Goal: Transaction & Acquisition: Subscribe to service/newsletter

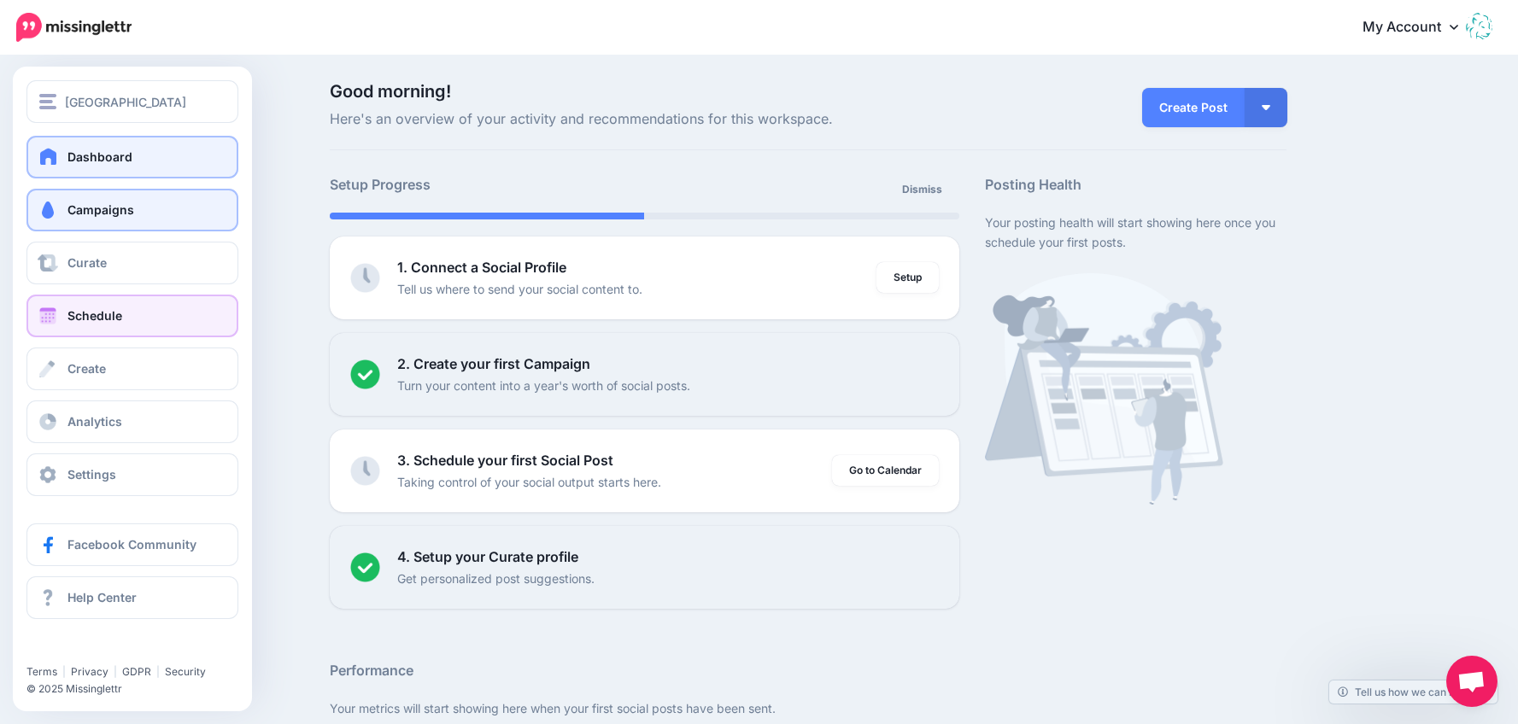
click at [60, 317] on link "Schedule" at bounding box center [132, 316] width 212 height 43
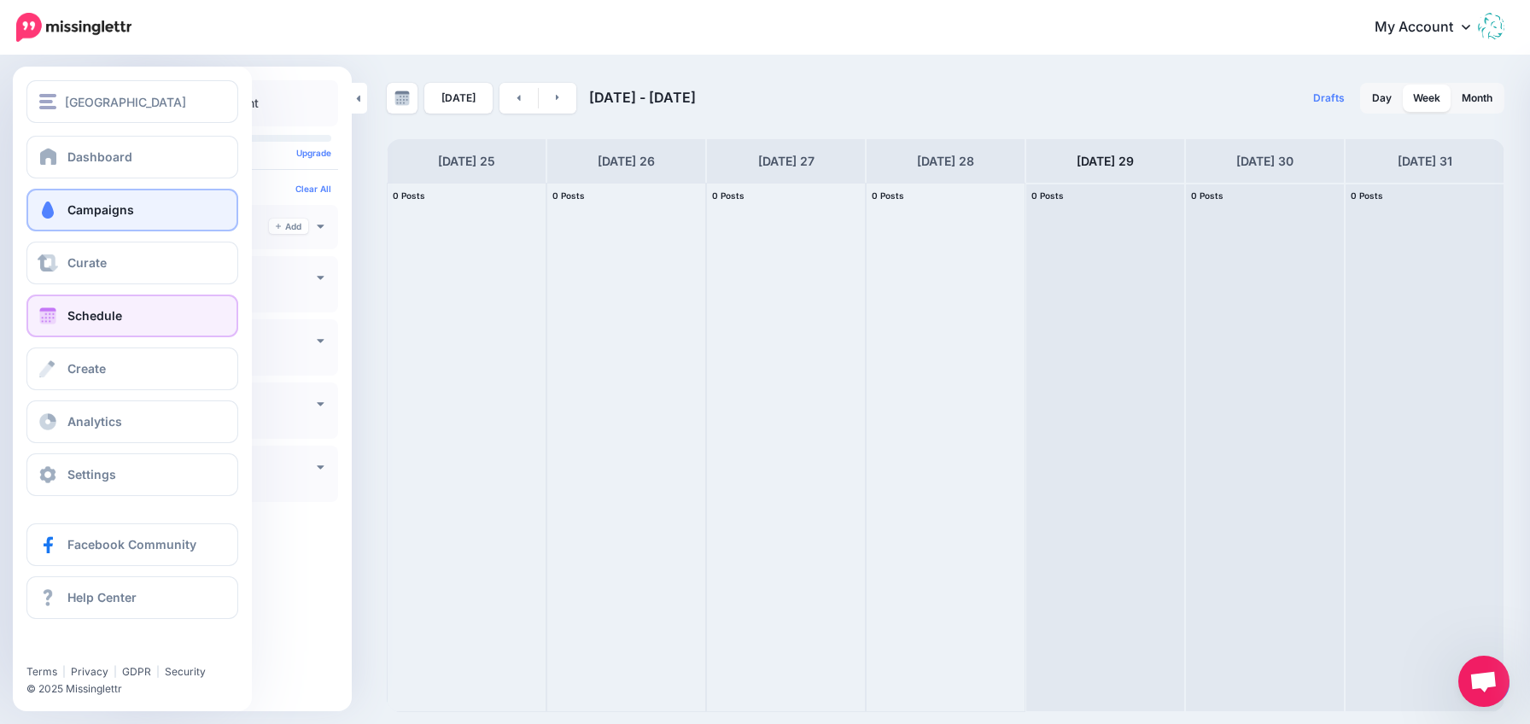
click at [65, 313] on link "Schedule" at bounding box center [132, 316] width 212 height 43
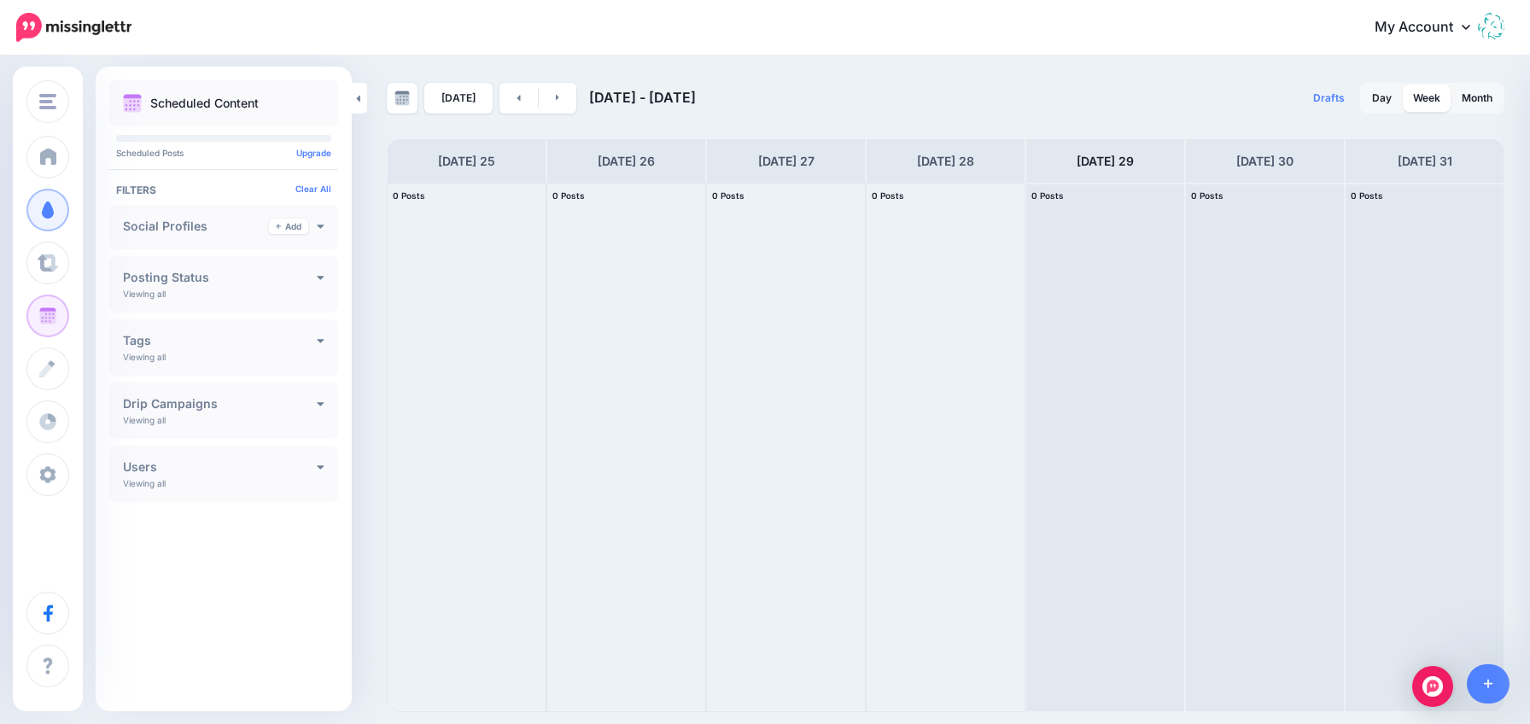
click at [219, 279] on h4 "Posting Status" at bounding box center [220, 278] width 194 height 12
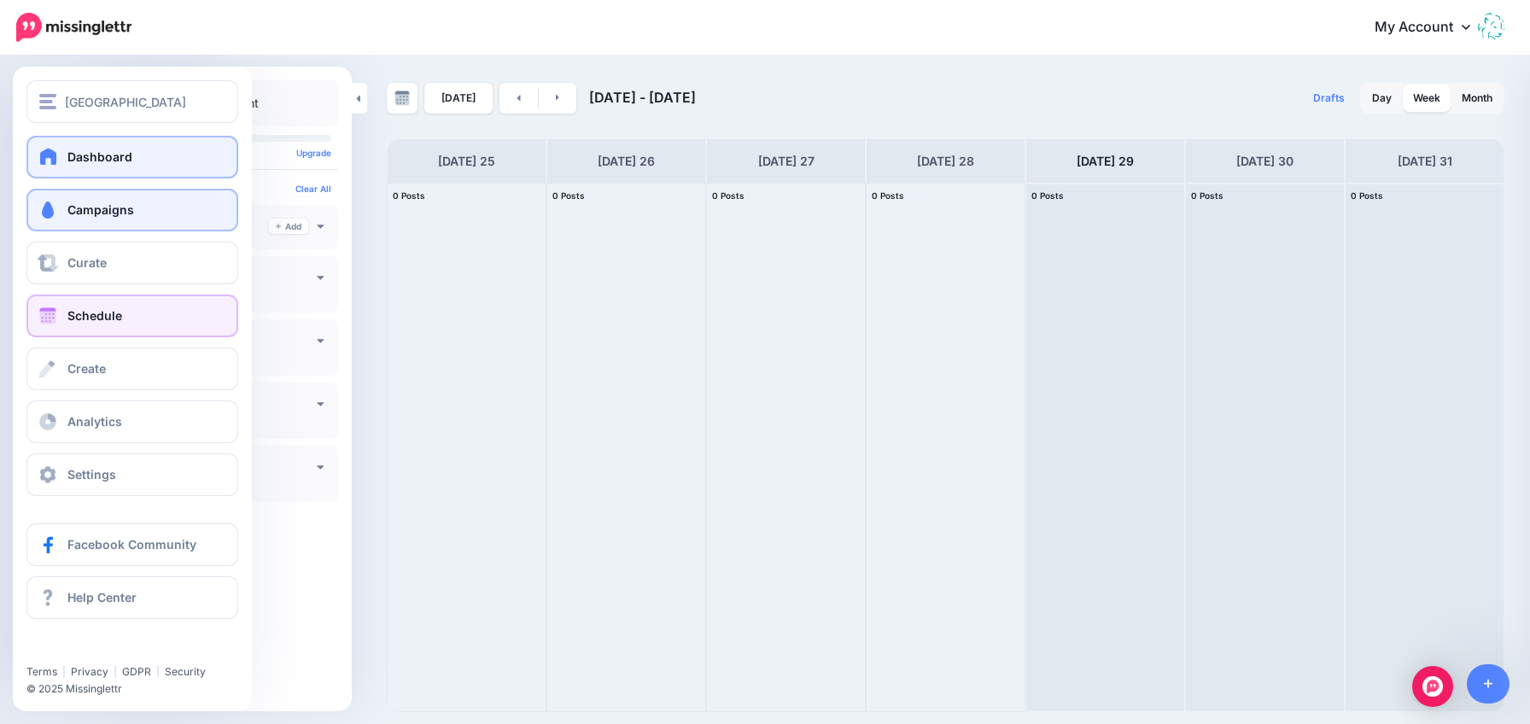
click at [53, 153] on span at bounding box center [49, 156] width 22 height 17
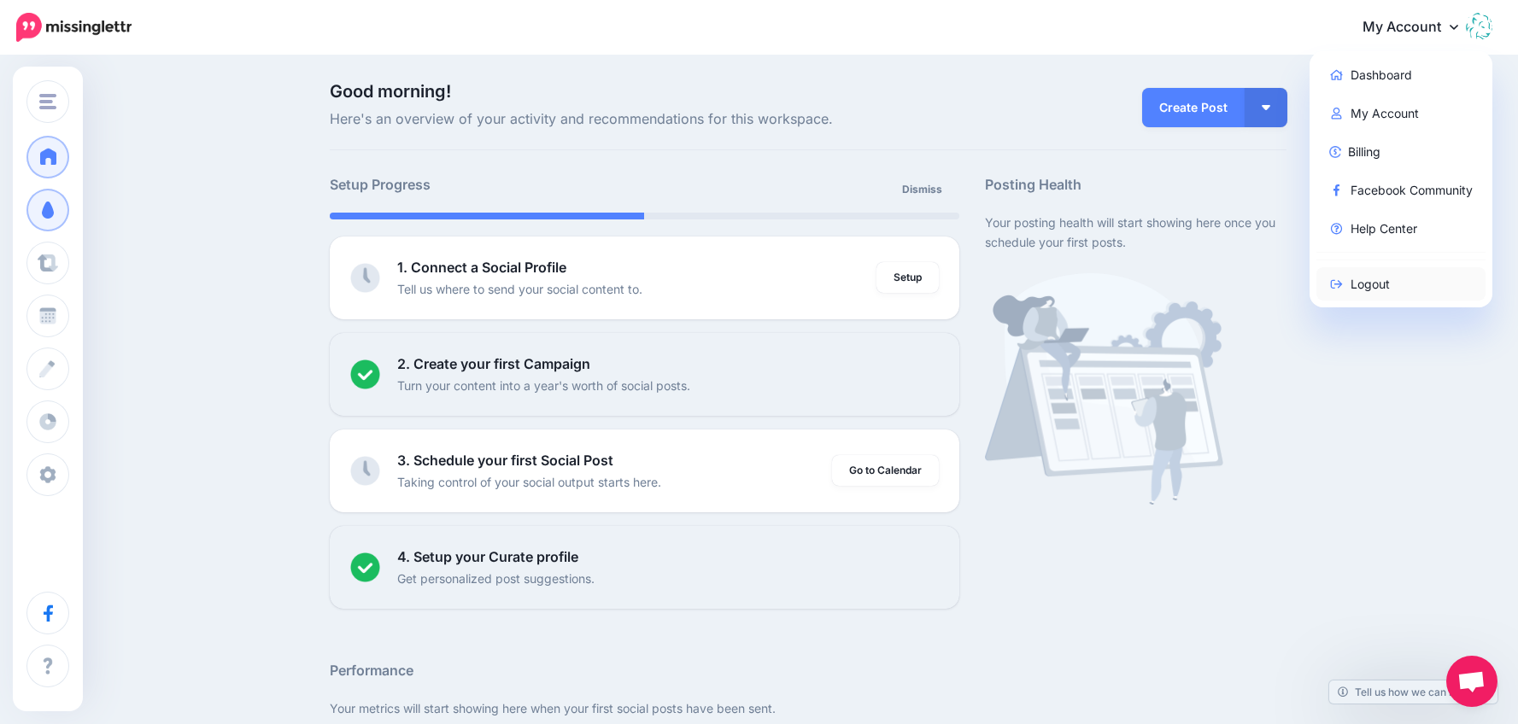
click at [1390, 288] on link "Logout" at bounding box center [1401, 283] width 170 height 33
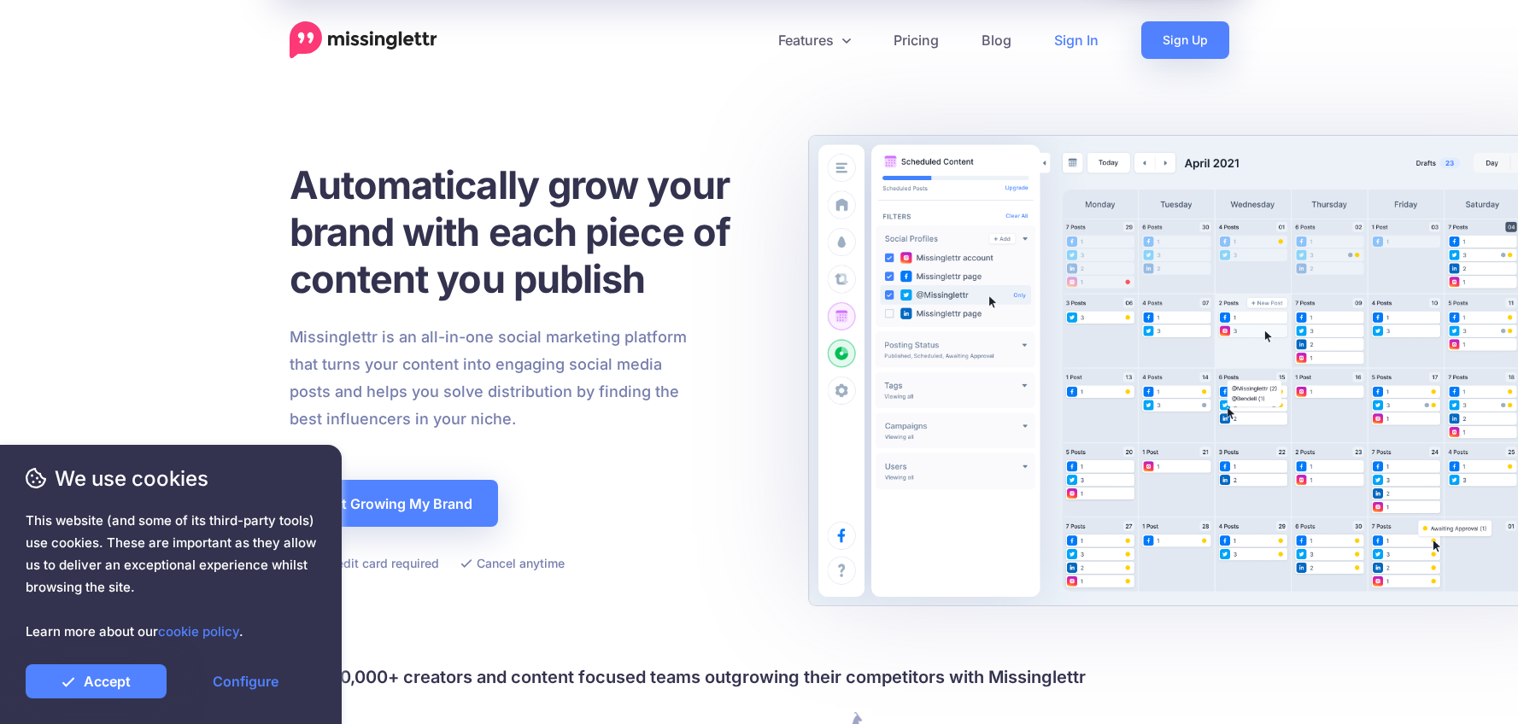
click at [1074, 42] on link "Sign In" at bounding box center [1076, 40] width 87 height 38
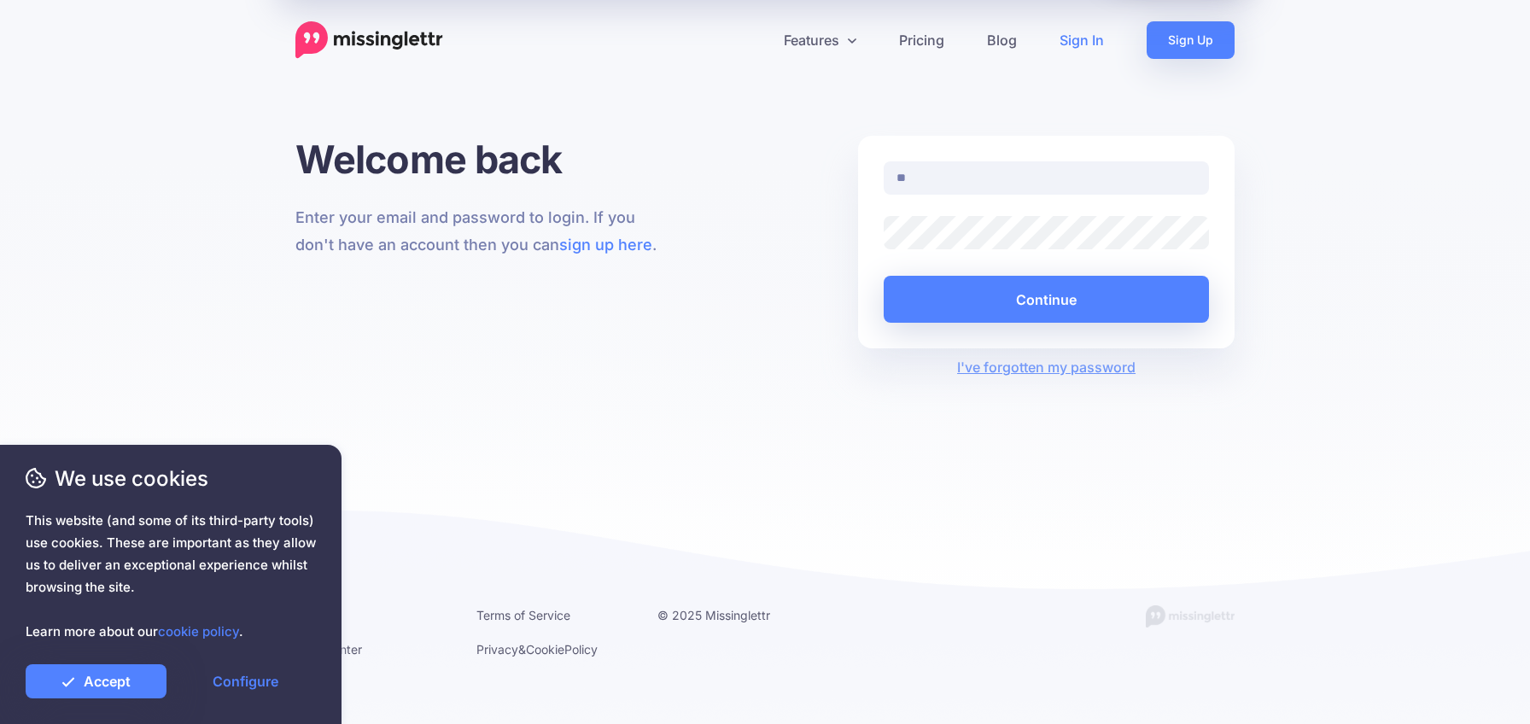
type input "*"
type input "**********"
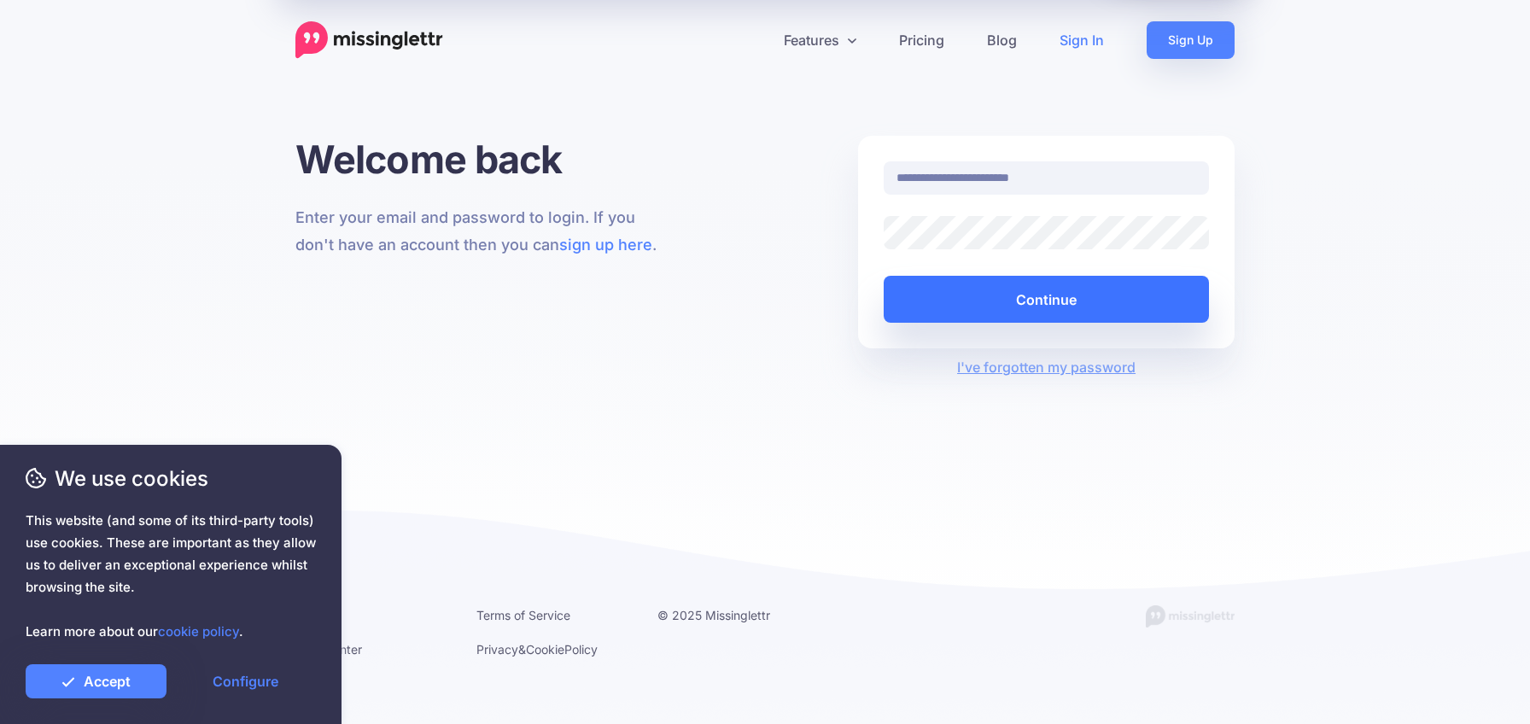
click at [1069, 311] on button "Continue" at bounding box center [1046, 299] width 325 height 47
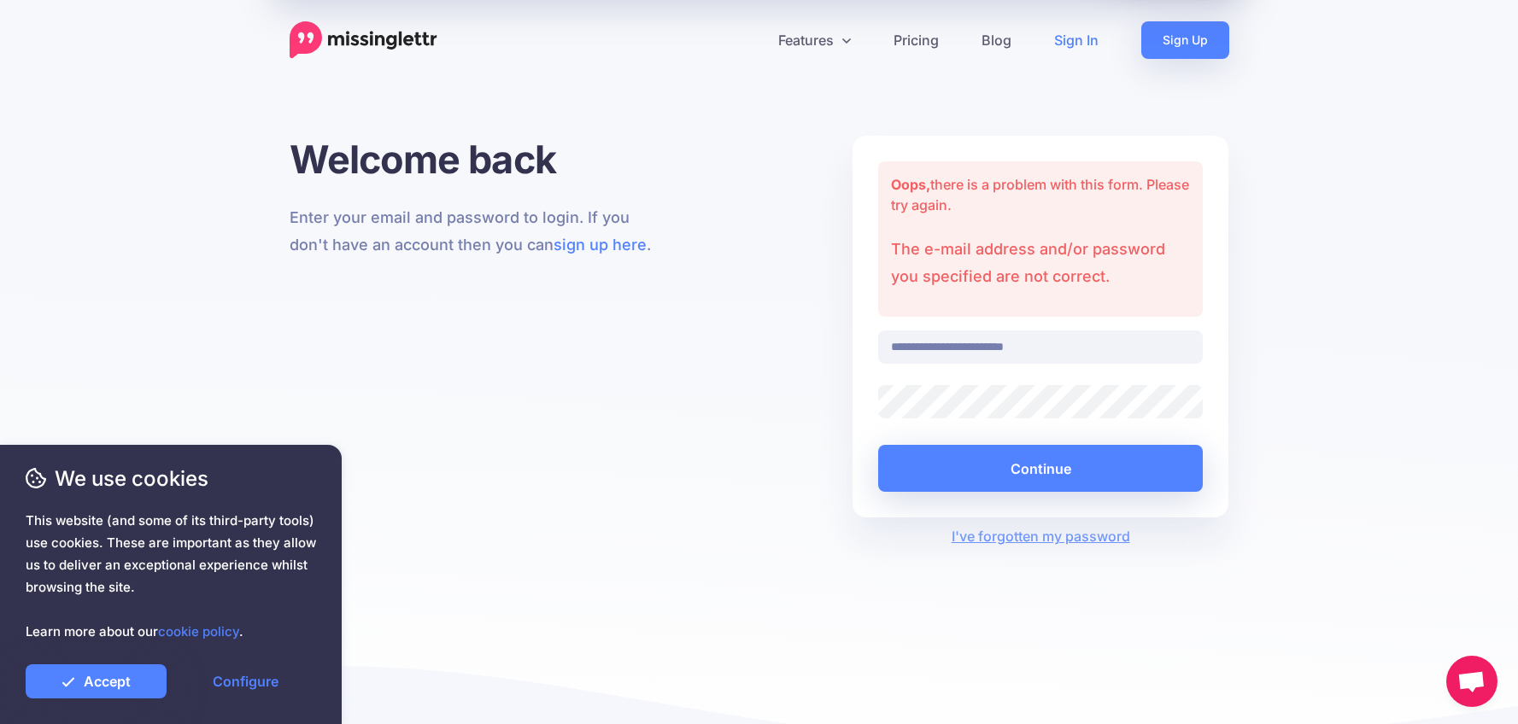
click at [722, 441] on div "**********" at bounding box center [759, 341] width 965 height 411
click at [1036, 349] on input "**********" at bounding box center [1040, 347] width 325 height 33
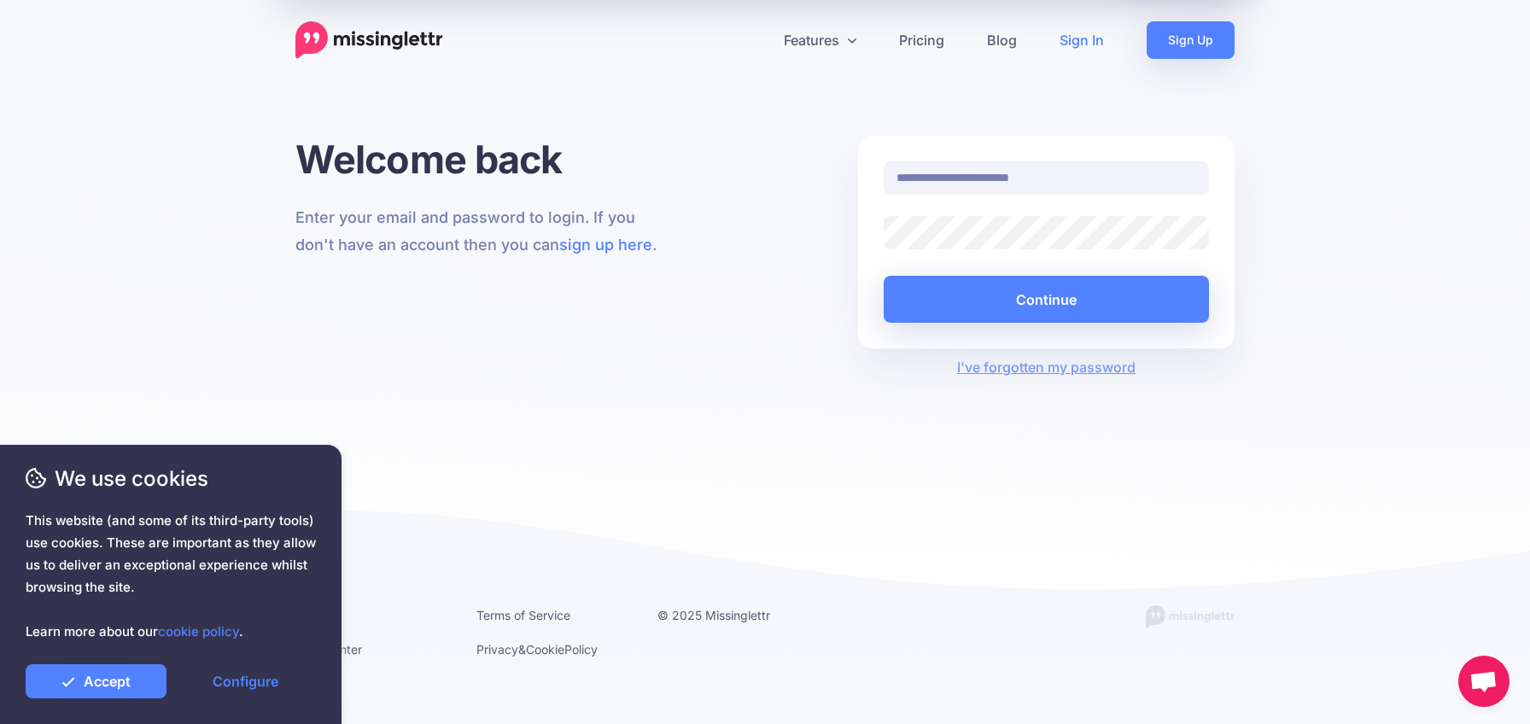
click at [1187, 345] on div "**********" at bounding box center [1046, 242] width 377 height 213
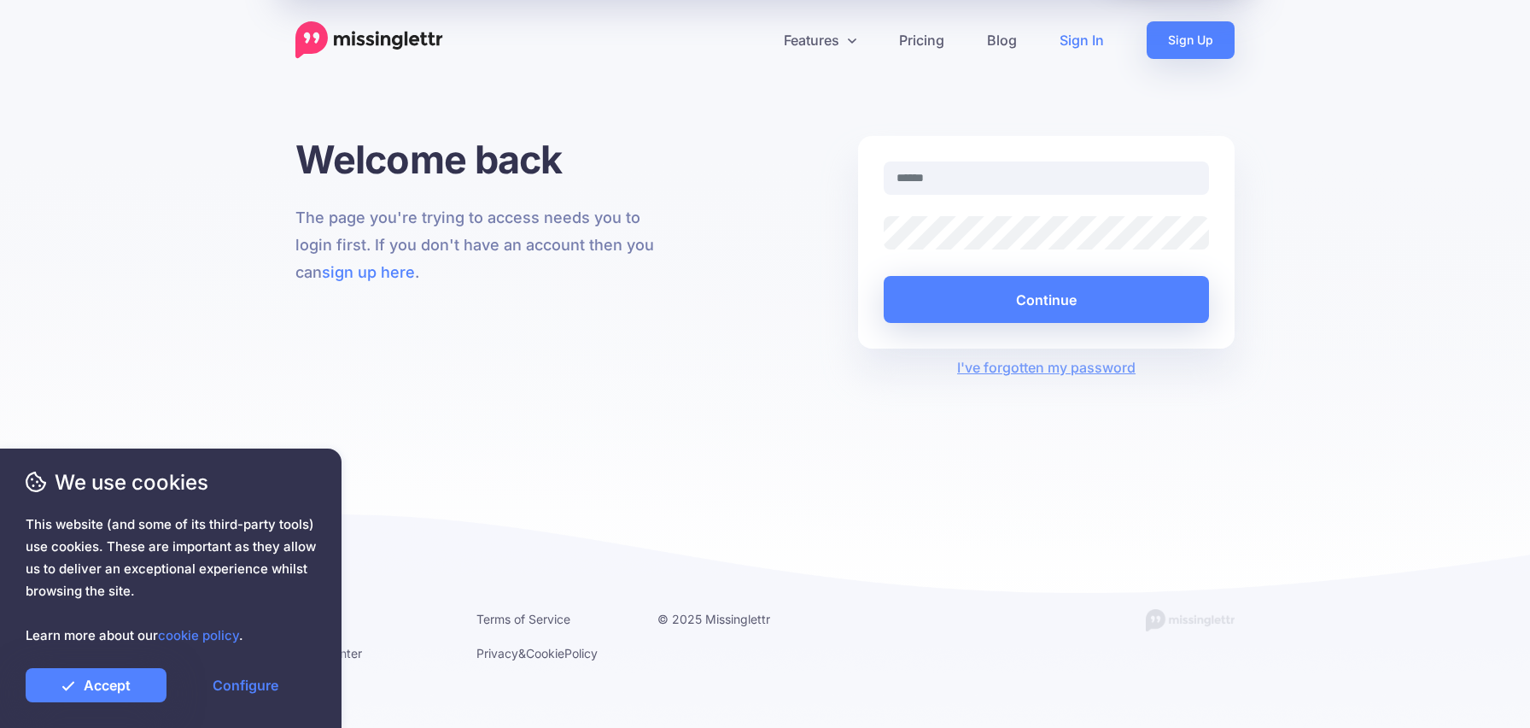
click at [1096, 45] on link "Sign In" at bounding box center [1082, 40] width 87 height 38
click at [1211, 44] on link "Sign Up" at bounding box center [1191, 40] width 88 height 38
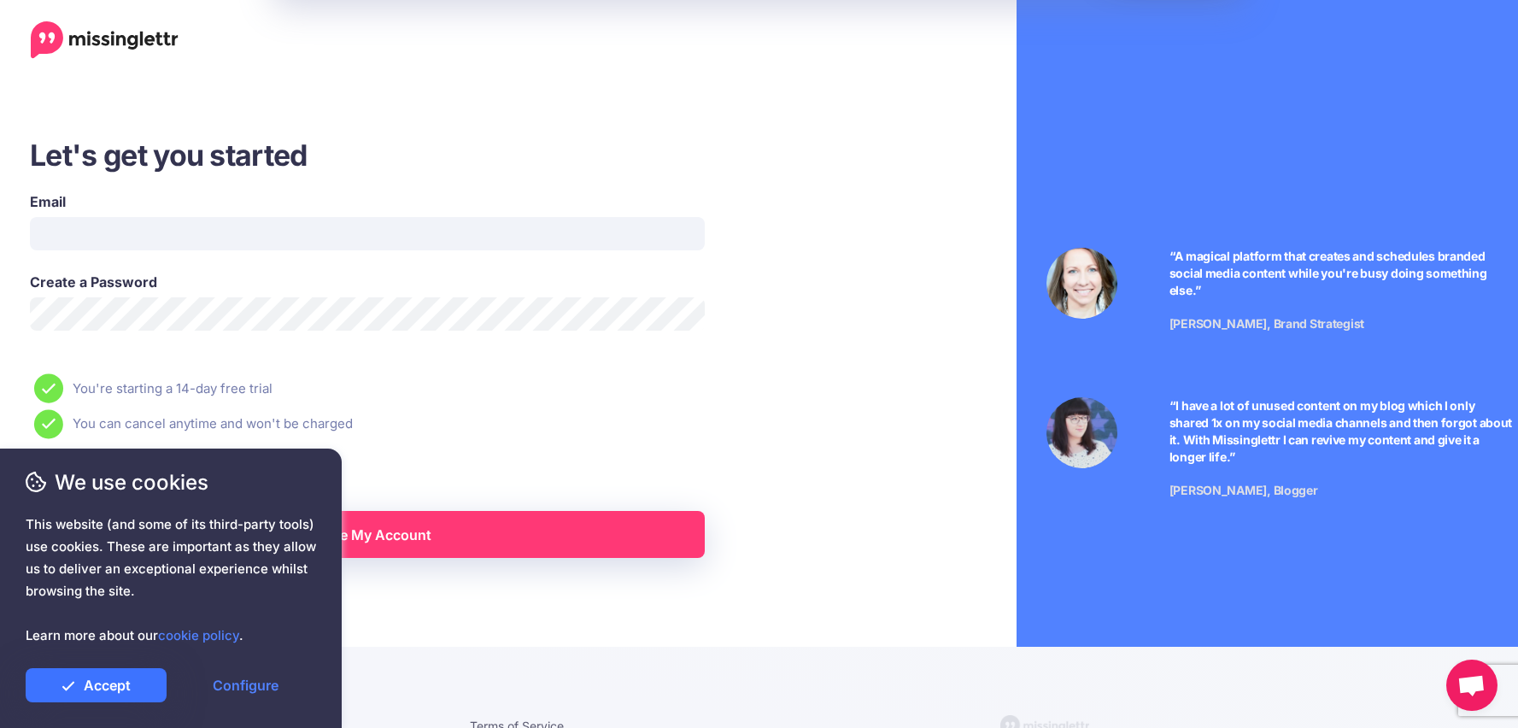
click at [116, 682] on link "Accept" at bounding box center [96, 685] width 141 height 34
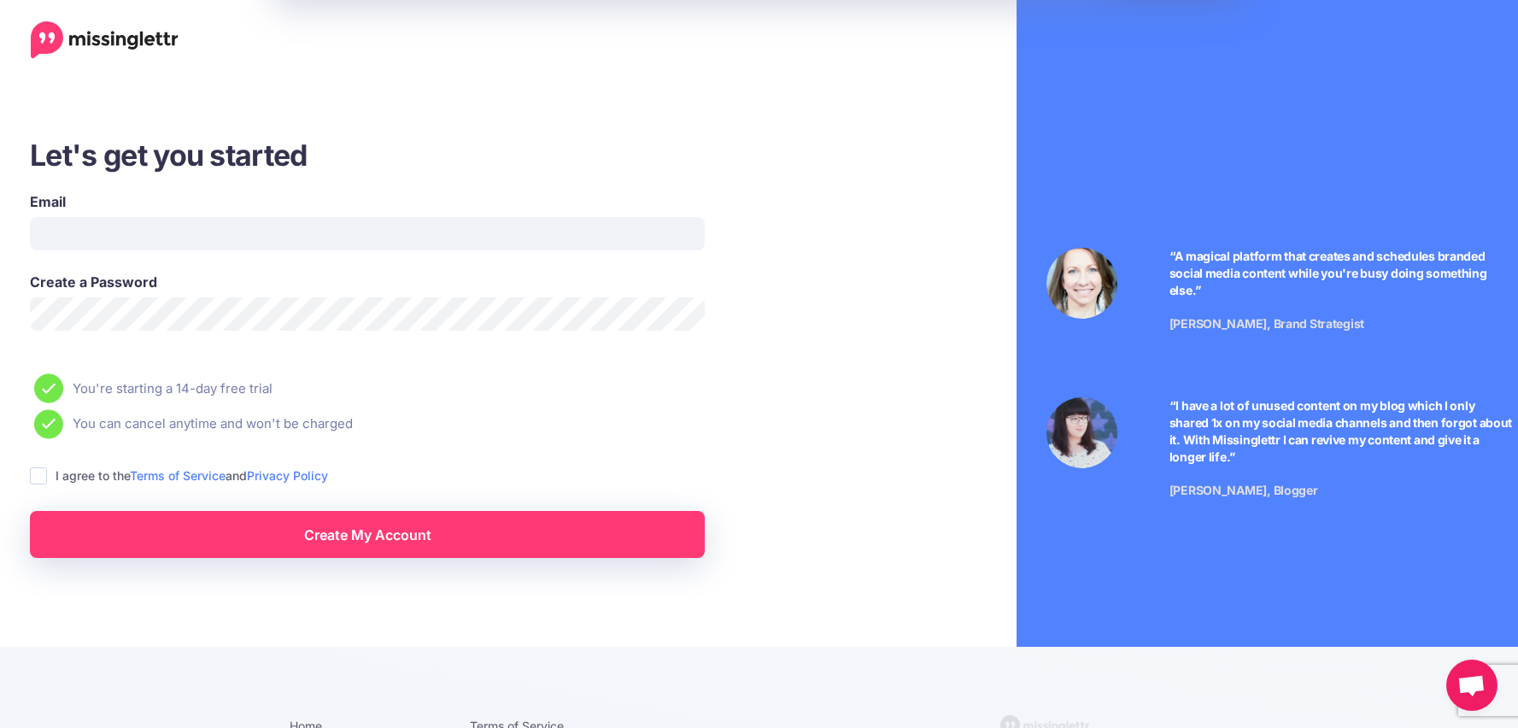
click at [36, 473] on icon at bounding box center [36, 481] width 20 height 20
click at [38, 477] on icon at bounding box center [36, 481] width 20 height 20
click at [345, 545] on link "Create My Account" at bounding box center [367, 534] width 675 height 47
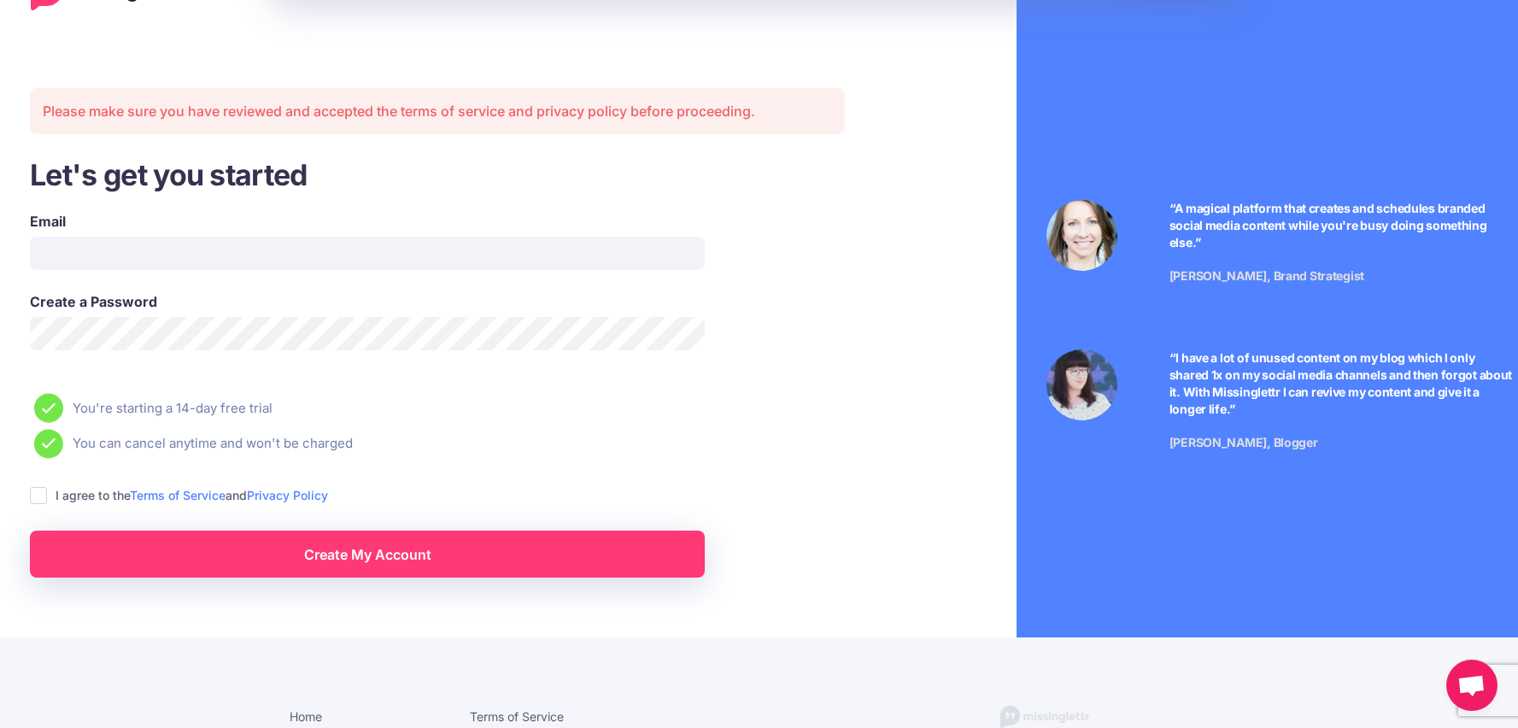
scroll to position [50, 0]
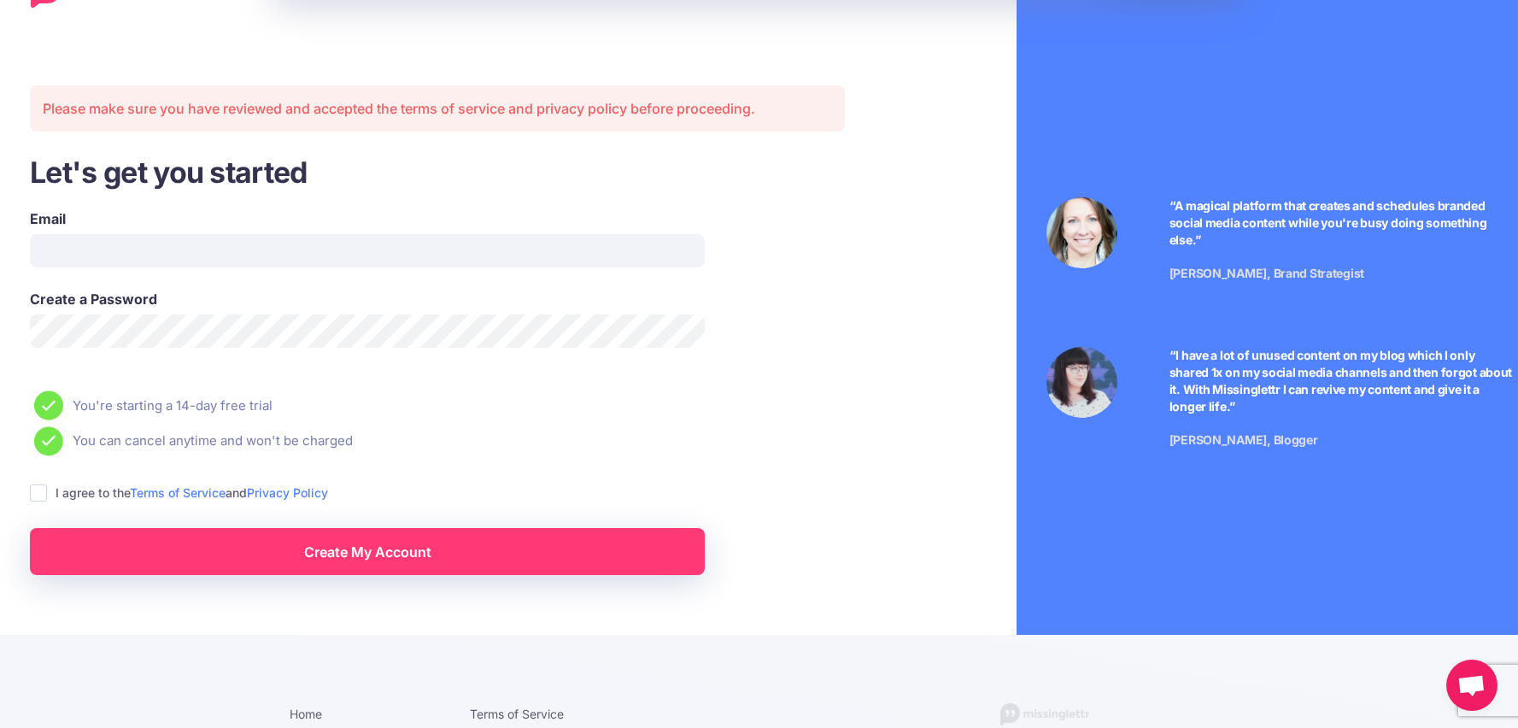
click at [43, 495] on span "We use cookies" at bounding box center [171, 482] width 290 height 30
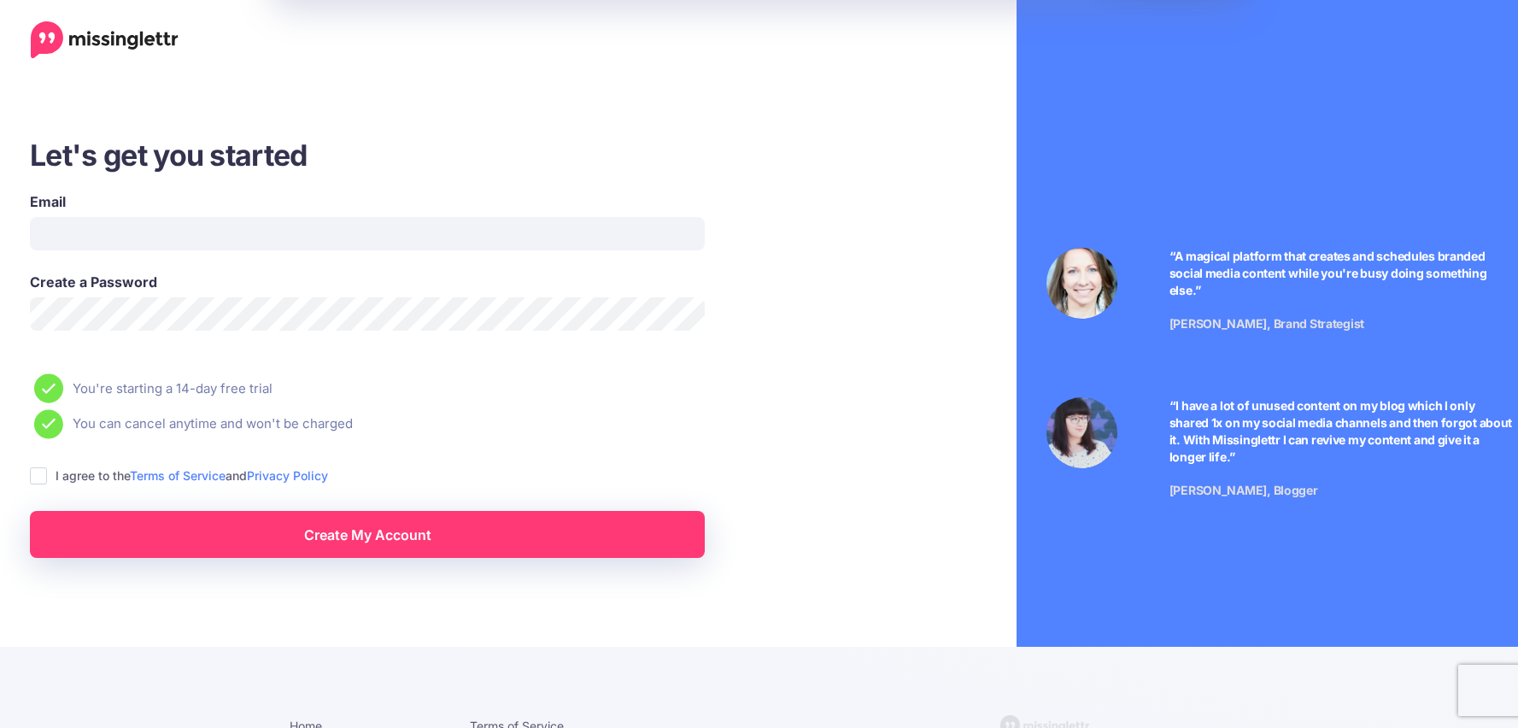
click at [40, 478] on ins at bounding box center [38, 475] width 17 height 17
click at [280, 560] on div "Let's get you started Email Create a Password You're starting a 14-day free tri…" at bounding box center [437, 400] width 900 height 800
click at [310, 545] on link "Create My Account" at bounding box center [367, 534] width 675 height 47
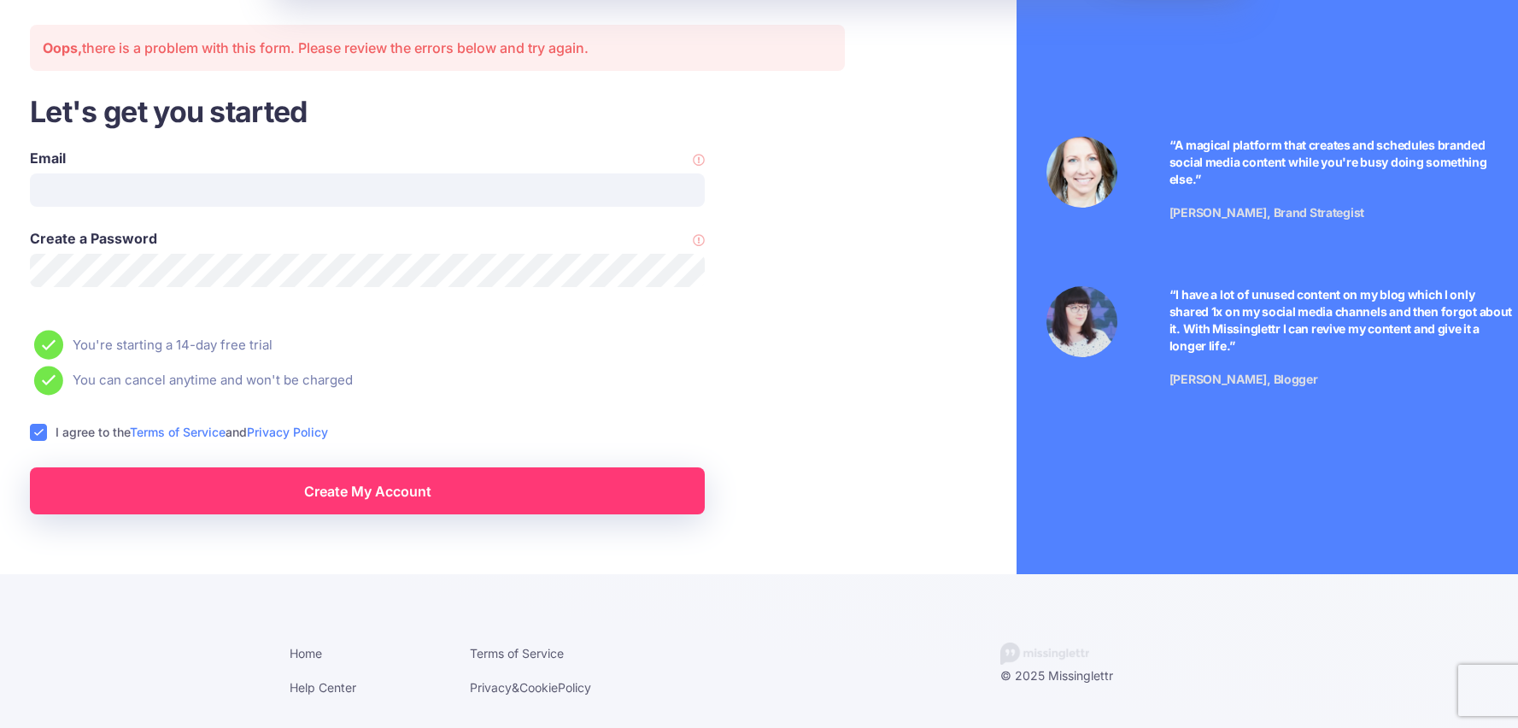
scroll to position [112, 0]
click at [407, 495] on link "Create My Account" at bounding box center [367, 490] width 675 height 47
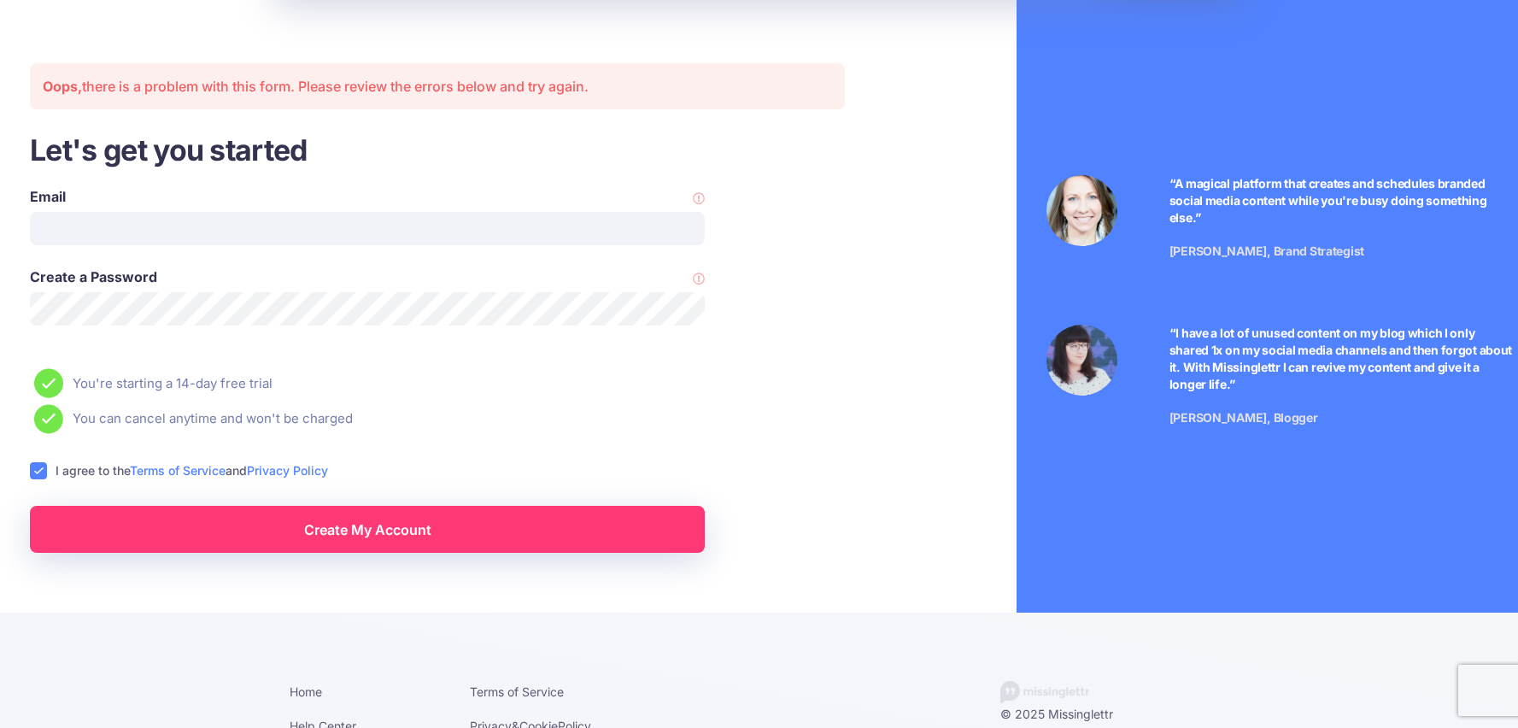
scroll to position [72, 0]
click at [120, 207] on label "Email" at bounding box center [367, 197] width 675 height 20
click at [120, 213] on input "Email" at bounding box center [367, 229] width 675 height 33
type input "**********"
click at [381, 530] on link "Create My Account" at bounding box center [367, 529] width 675 height 47
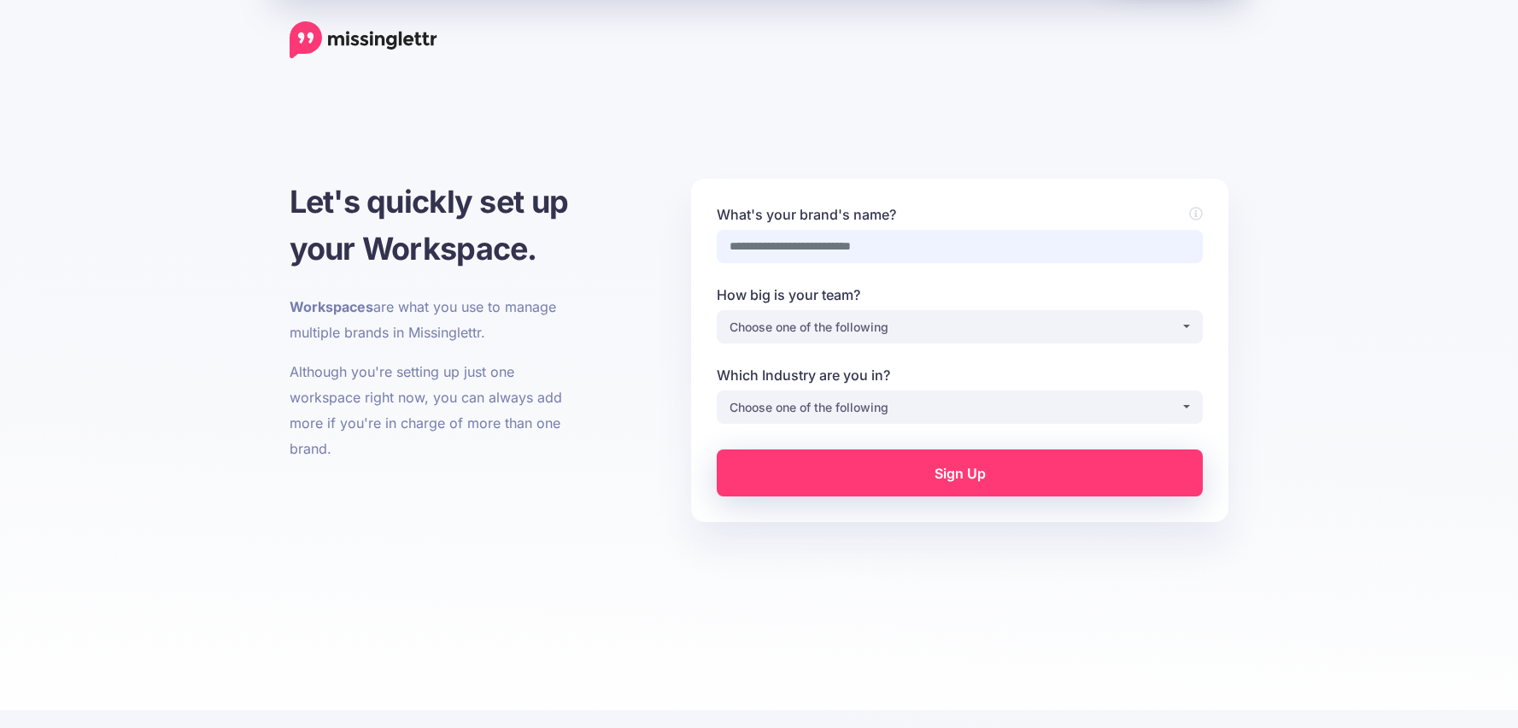
click at [861, 250] on input "What's your brand's name?" at bounding box center [960, 246] width 486 height 33
type input "**********"
click at [895, 326] on div "Choose one of the following" at bounding box center [954, 327] width 451 height 20
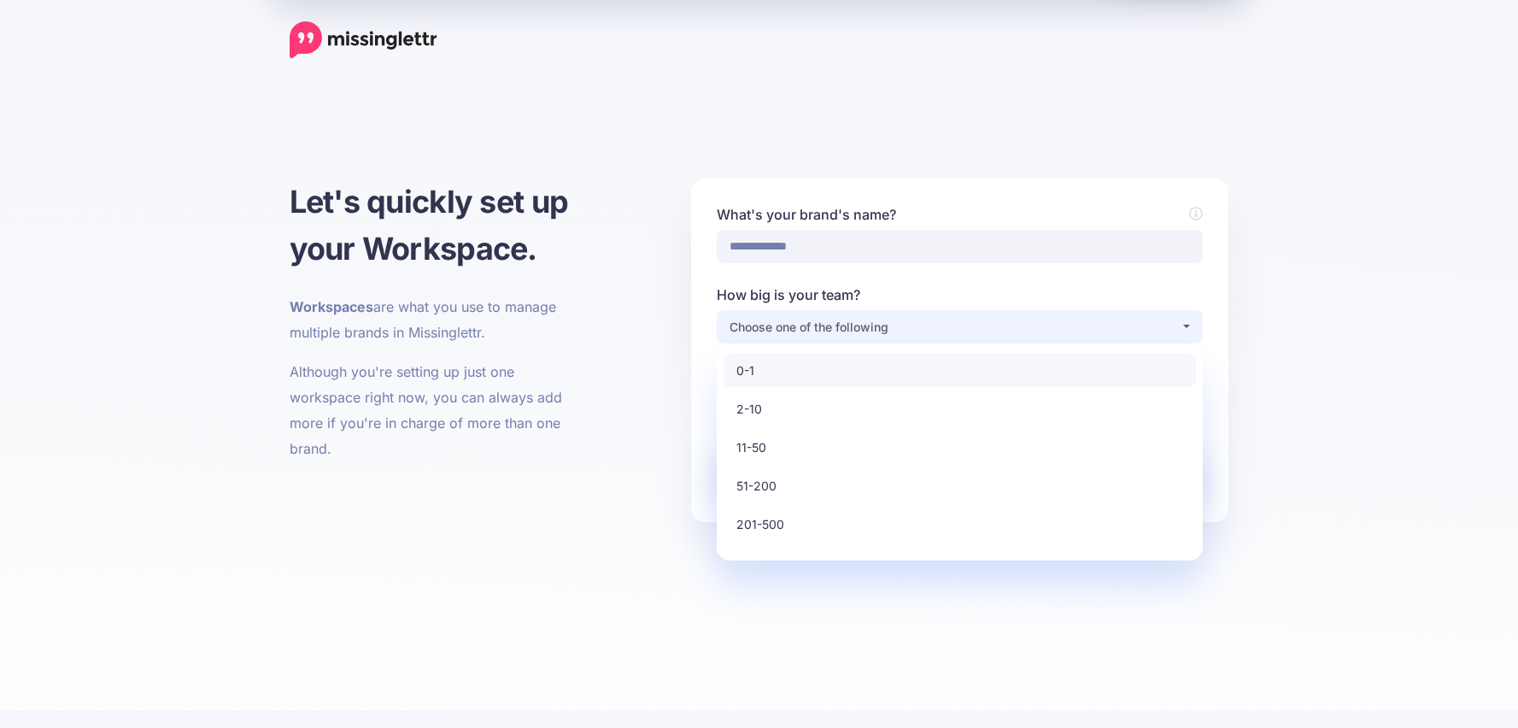
click at [846, 367] on link "0-1" at bounding box center [959, 370] width 472 height 33
select select "*"
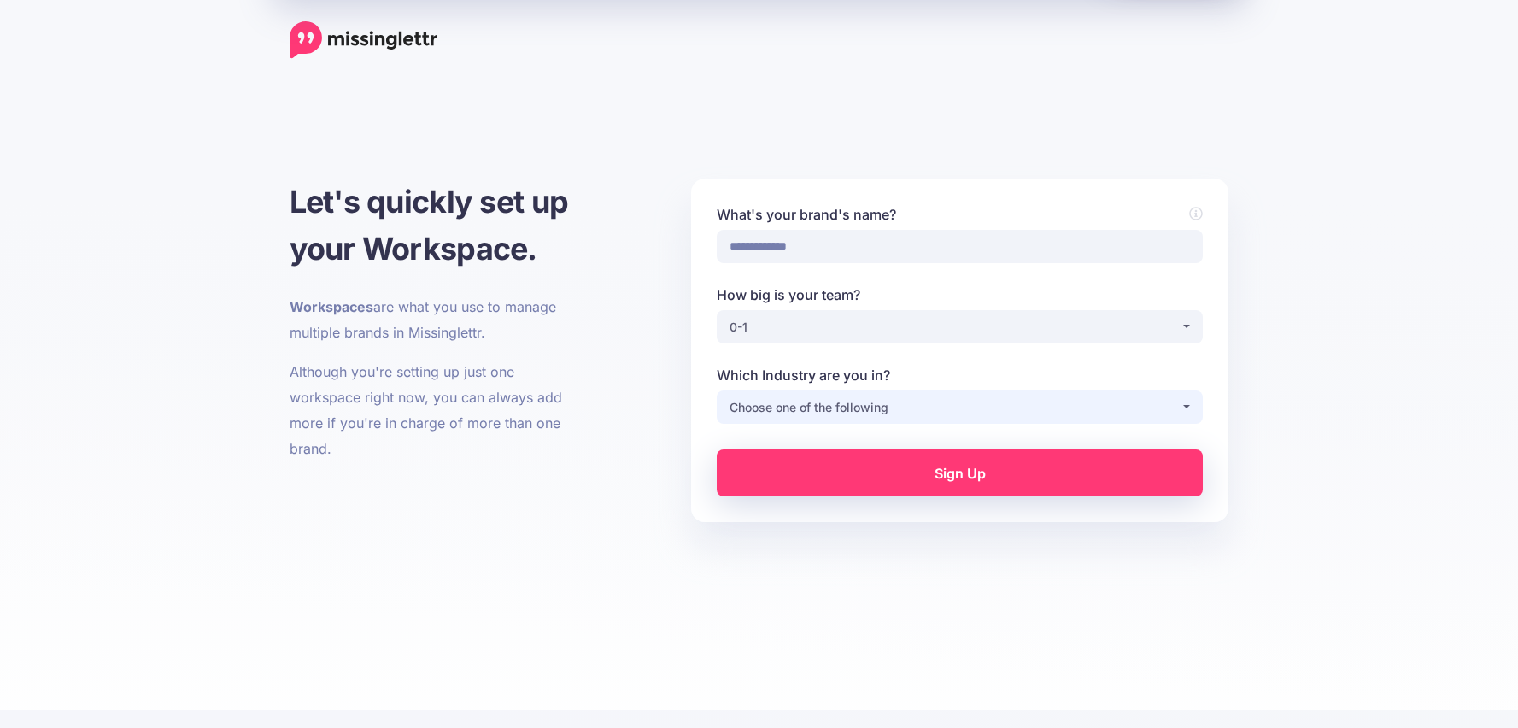
click at [867, 393] on button "Choose one of the following" at bounding box center [960, 406] width 486 height 33
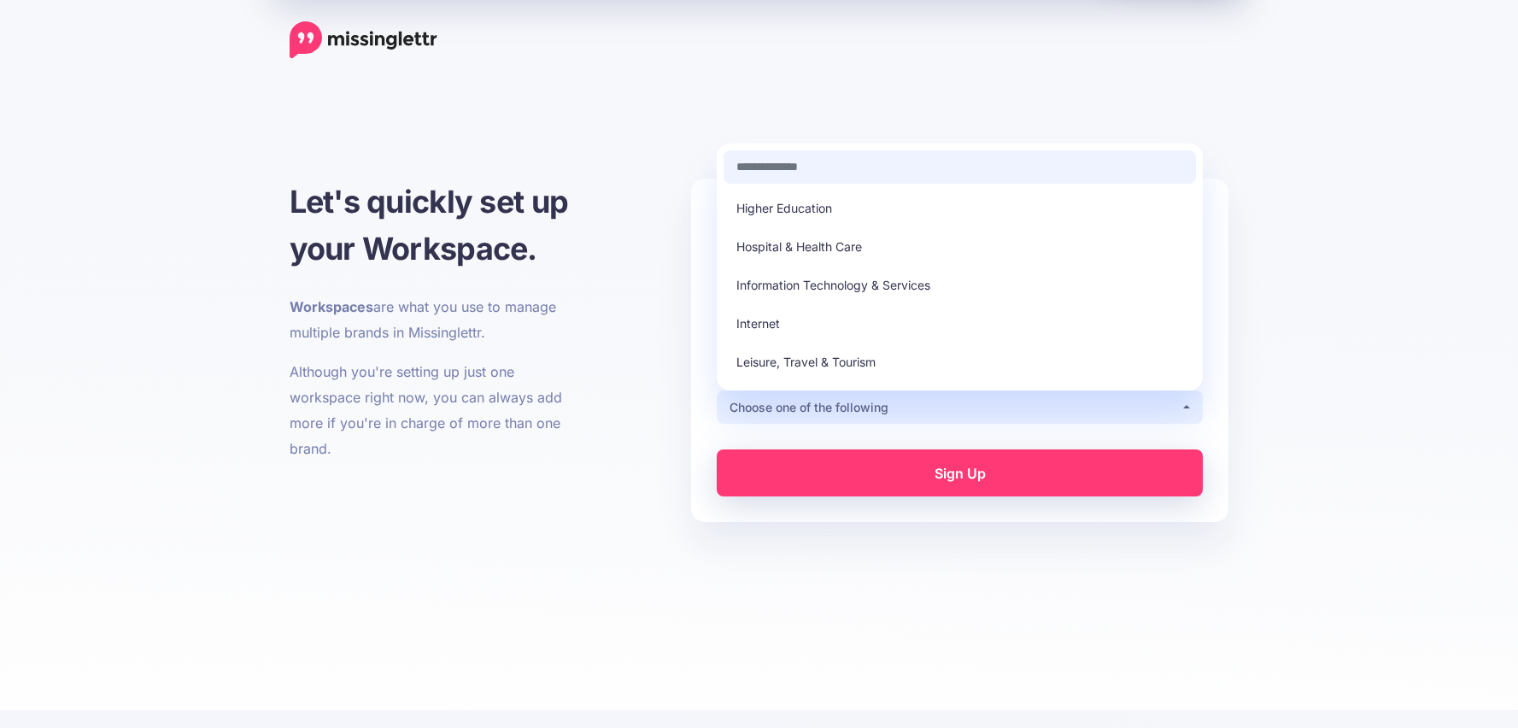
scroll to position [154, 0]
click at [826, 249] on span "Hospital & Health Care" at bounding box center [799, 247] width 126 height 20
select select "**********"
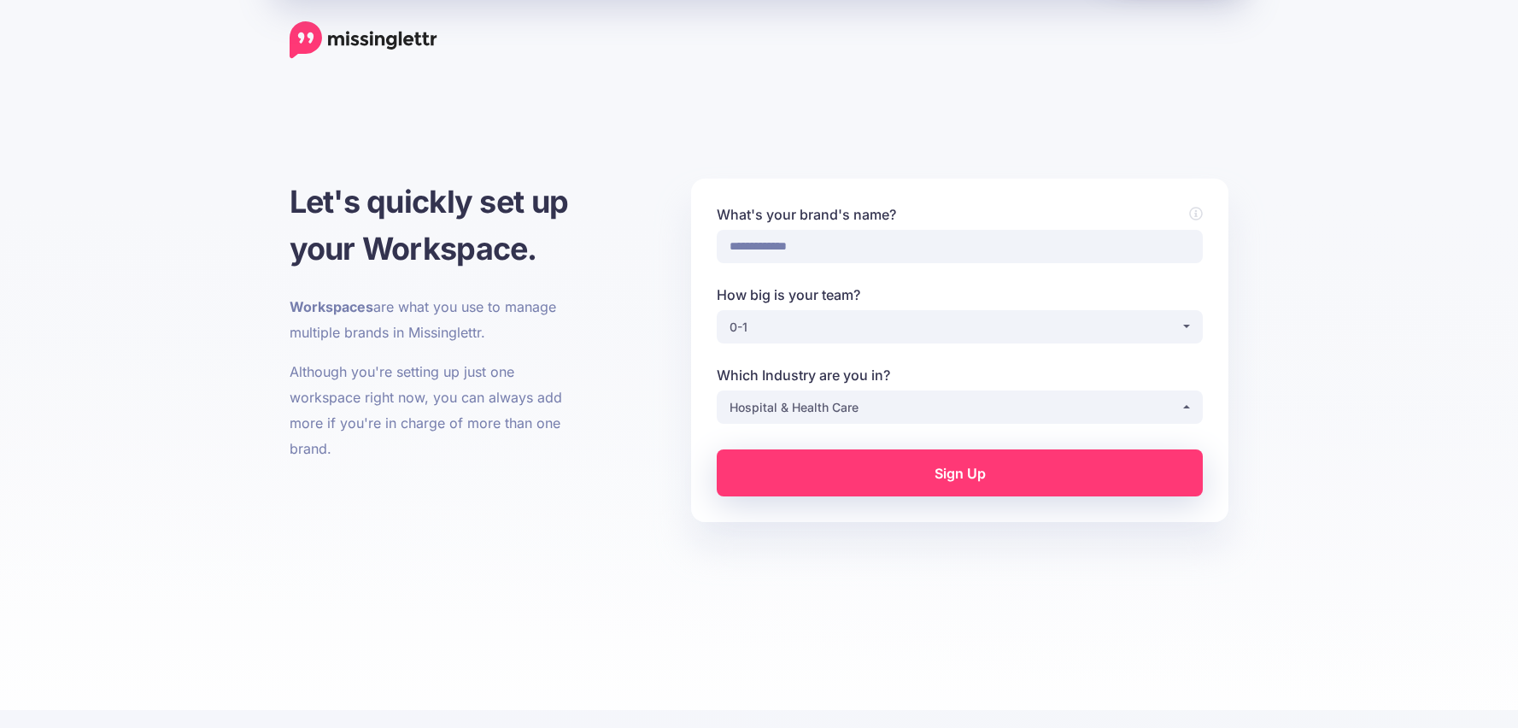
click at [976, 479] on link "Sign Up" at bounding box center [960, 472] width 486 height 47
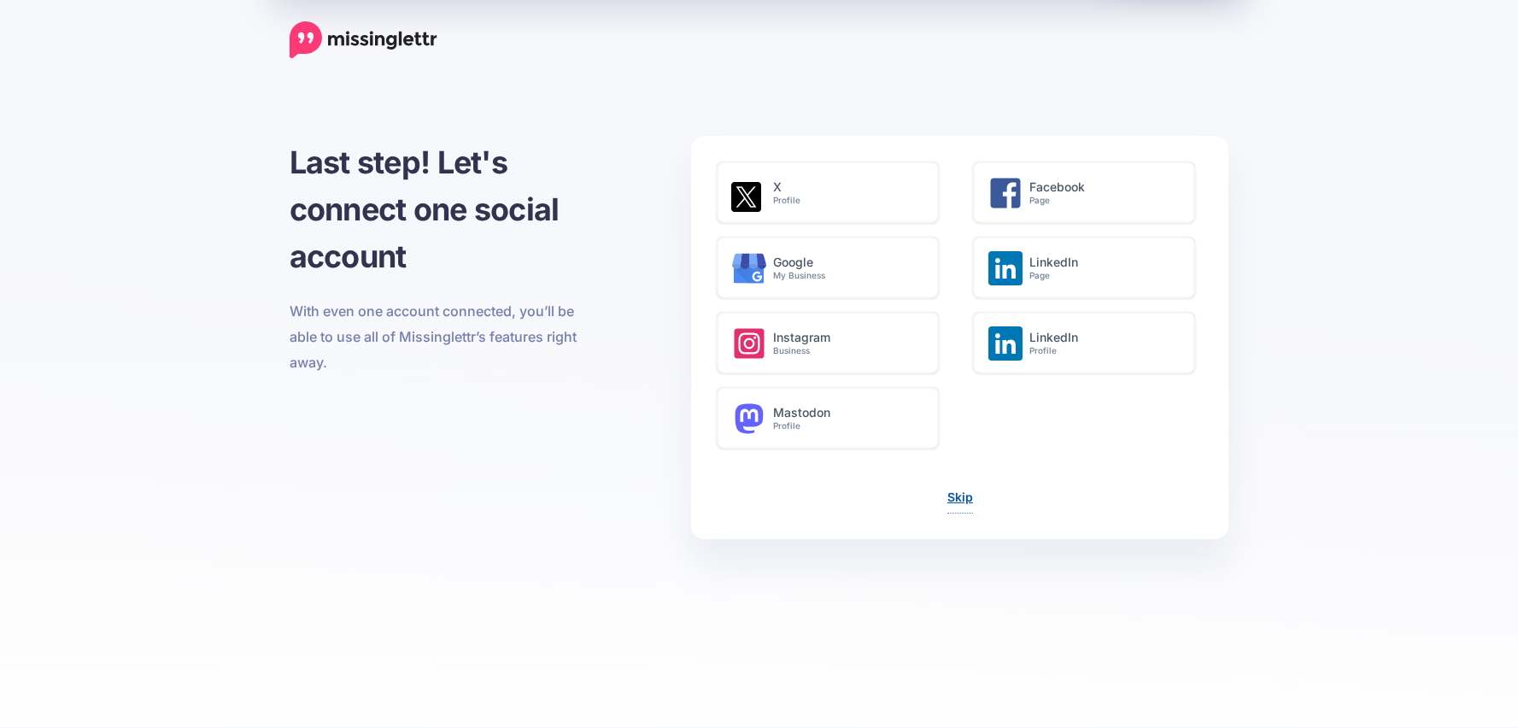
click at [962, 500] on link "Skip" at bounding box center [960, 496] width 26 height 15
